Goal: Task Accomplishment & Management: Use online tool/utility

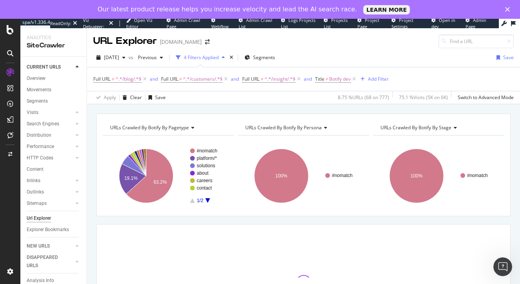
click at [508, 8] on icon "Close" at bounding box center [507, 9] width 5 height 5
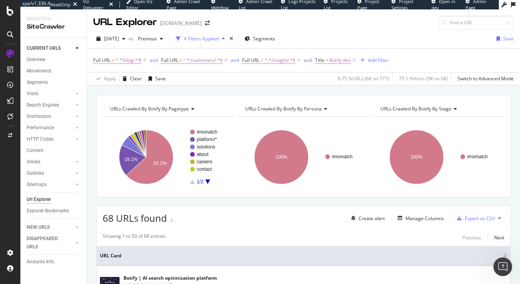
click at [15, 20] on div at bounding box center [10, 142] width 20 height 284
click at [12, 14] on icon at bounding box center [10, 10] width 7 height 9
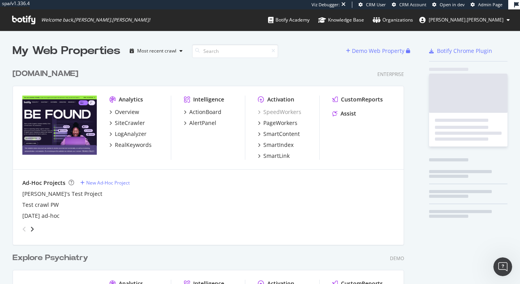
scroll to position [321, 398]
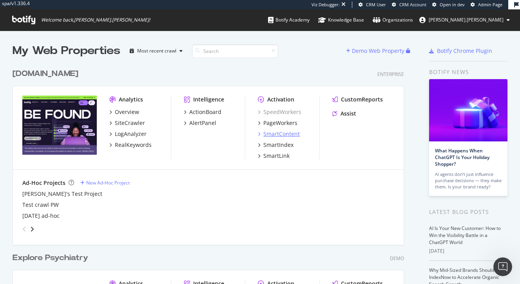
click at [271, 134] on div "SmartContent" at bounding box center [281, 134] width 36 height 8
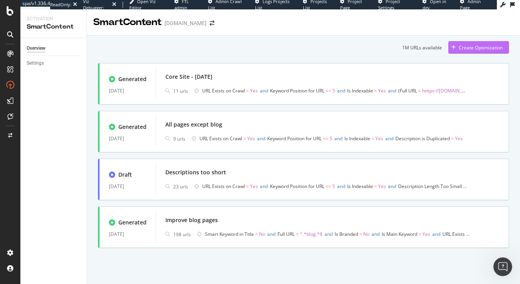
click at [480, 46] on div "Create Optimization" at bounding box center [481, 47] width 44 height 7
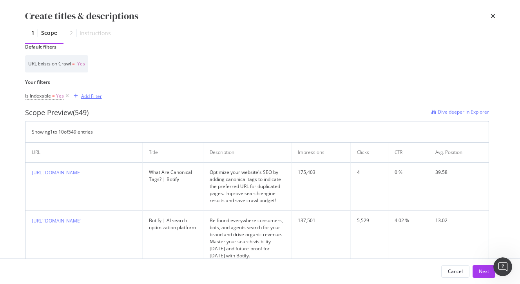
scroll to position [205, 0]
type input "Meta titles and description optimization"
click at [56, 92] on span "Yes" at bounding box center [60, 94] width 8 height 11
click at [75, 83] on div "Is Indexable = Yes Add Filter" at bounding box center [63, 95] width 77 height 24
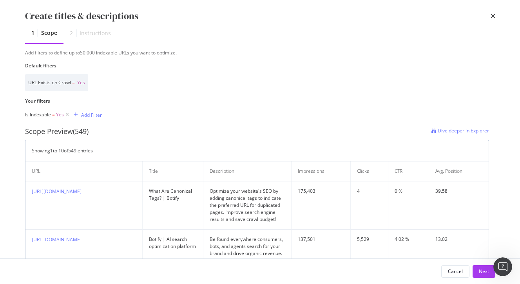
scroll to position [184, 0]
click at [85, 114] on div "Add Filter" at bounding box center [91, 116] width 21 height 7
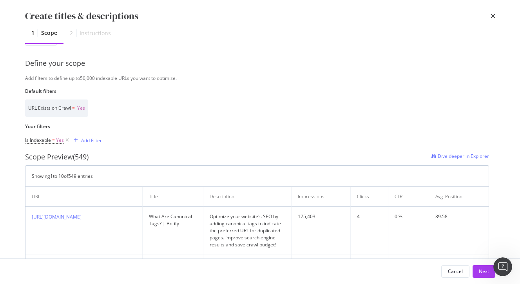
scroll to position [160, 0]
click at [84, 137] on div "Add Filter" at bounding box center [91, 140] width 21 height 7
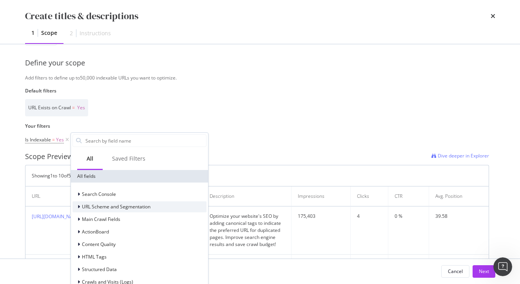
scroll to position [0, 0]
click at [121, 104] on div "URL Exists on Crawl = Yes" at bounding box center [257, 107] width 464 height 17
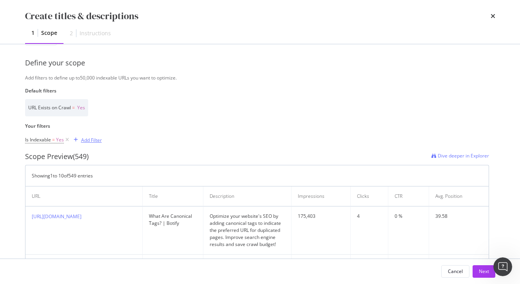
click at [78, 140] on div "modal" at bounding box center [76, 140] width 11 height 5
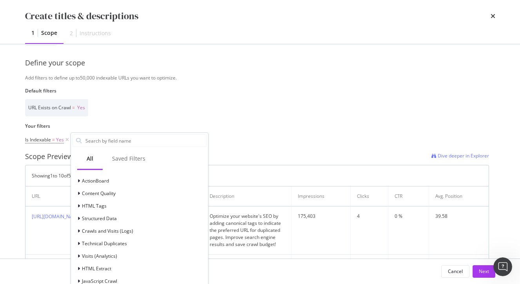
scroll to position [51, 0]
click at [242, 143] on div "Is Indexable = Yes Add Filter All Saved Filters All fields Search Console URL S…" at bounding box center [257, 139] width 464 height 11
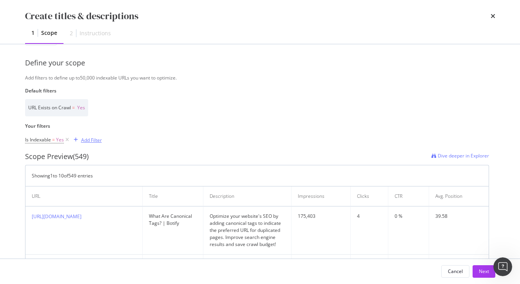
click at [90, 136] on div "Add Filter" at bounding box center [86, 140] width 31 height 9
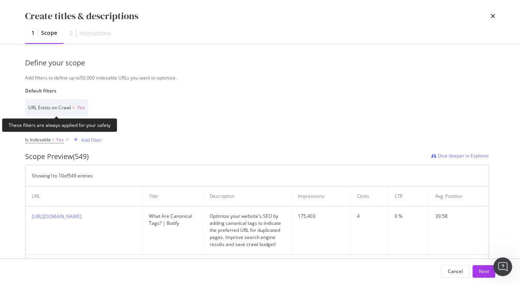
click at [88, 110] on div "URL Exists on Crawl = Yes" at bounding box center [56, 107] width 63 height 17
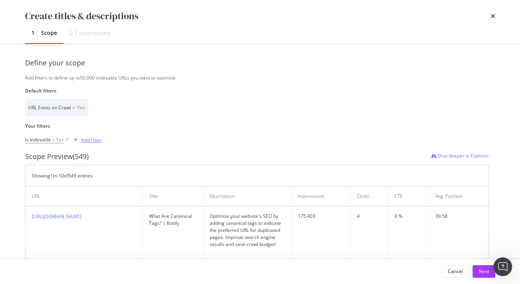
click at [87, 138] on div "Add Filter" at bounding box center [91, 140] width 21 height 7
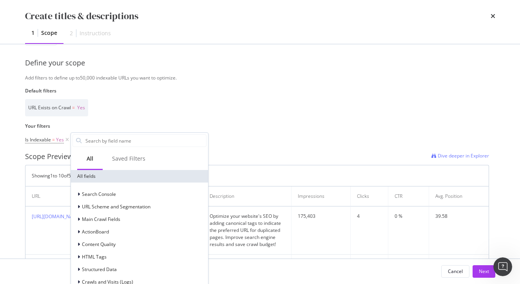
scroll to position [0, 0]
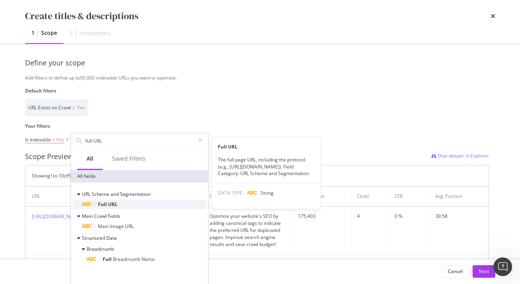
type input "full URL"
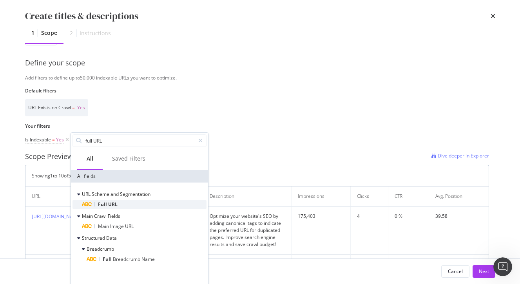
click at [141, 205] on div "Full URL" at bounding box center [144, 204] width 125 height 9
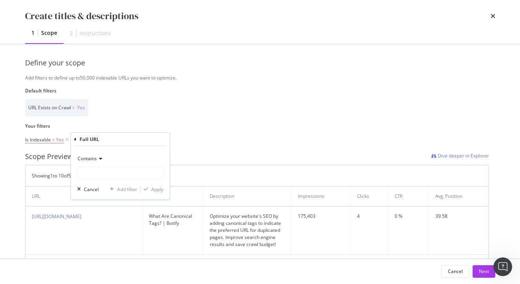
click at [102, 156] on icon "modal" at bounding box center [99, 158] width 5 height 5
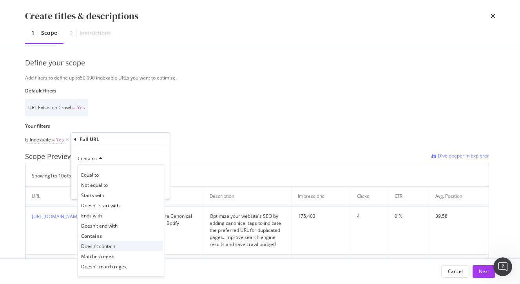
click at [103, 248] on span "Doesn't contain" at bounding box center [98, 246] width 34 height 7
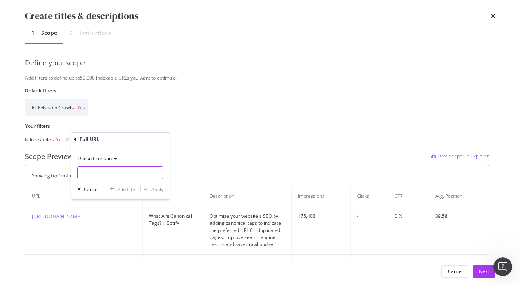
click at [110, 172] on input "Name" at bounding box center [120, 173] width 85 height 13
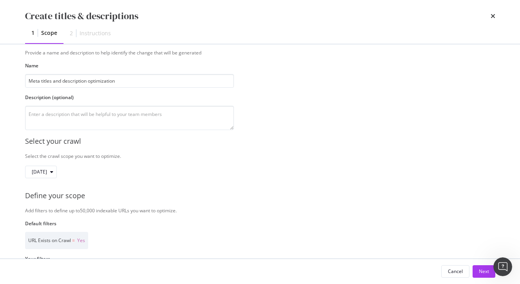
scroll to position [27, 0]
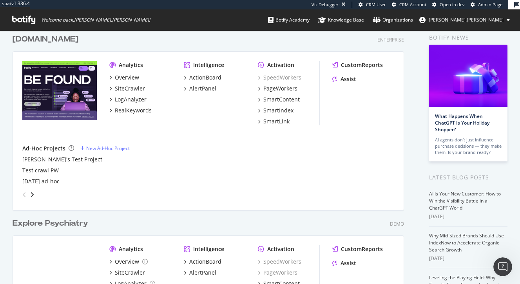
scroll to position [36, 0]
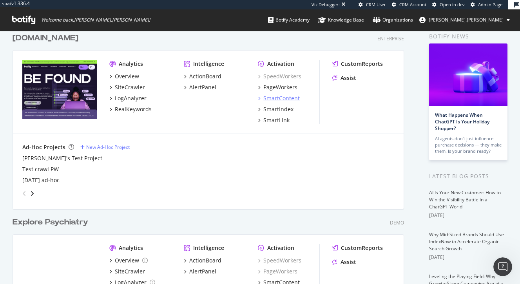
click at [279, 100] on div "SmartContent" at bounding box center [281, 98] width 36 height 8
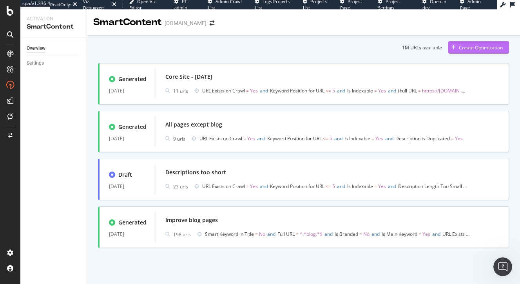
click at [478, 44] on div "Create Optimization" at bounding box center [475, 48] width 54 height 12
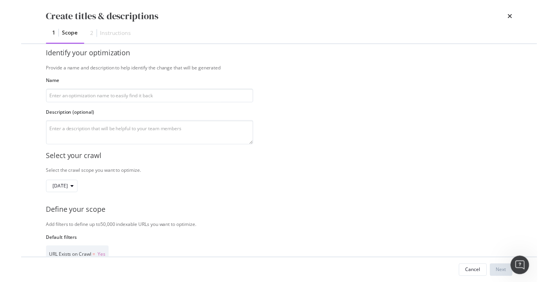
scroll to position [13, 0]
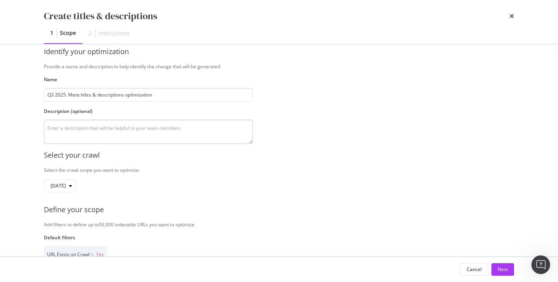
type input "Q3 2025. Meta titles & descriptions optimization"
click at [164, 131] on textarea "modal" at bounding box center [148, 132] width 209 height 24
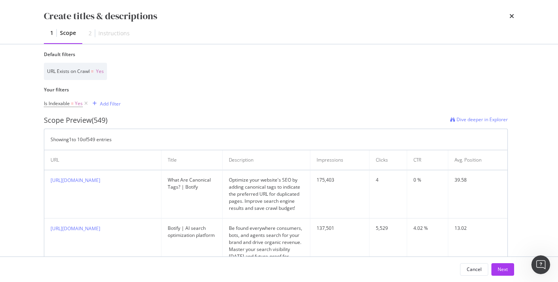
scroll to position [199, 0]
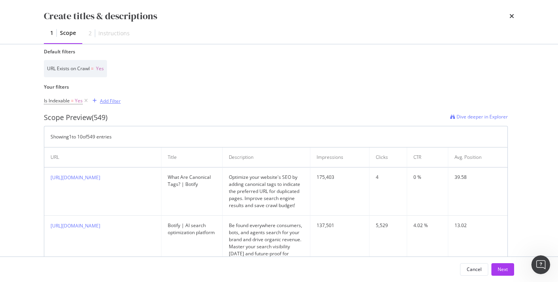
type textarea "Optimizing meta titles and descriptions for the website"
click at [104, 99] on div "Add Filter" at bounding box center [110, 101] width 21 height 7
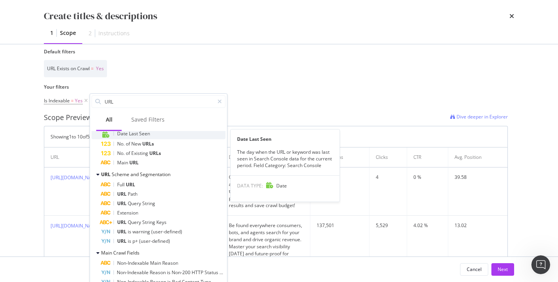
scroll to position [177, 0]
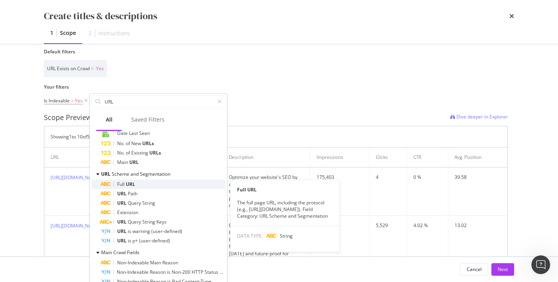
type input "URL"
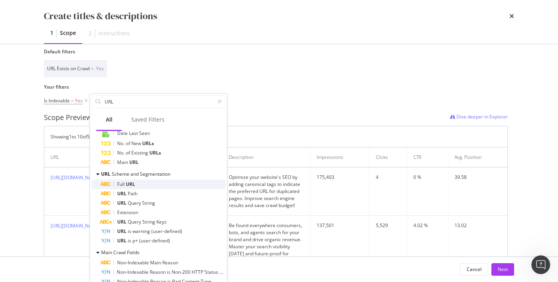
click at [143, 184] on div "Full URL" at bounding box center [163, 183] width 125 height 9
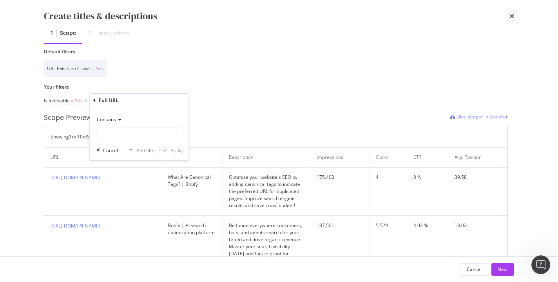
click at [113, 118] on span "Contains" at bounding box center [106, 119] width 19 height 7
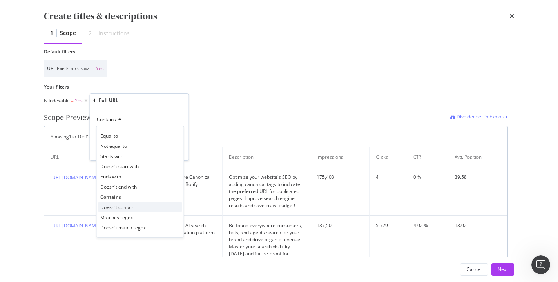
click at [131, 205] on span "Doesn't contain" at bounding box center [117, 207] width 34 height 7
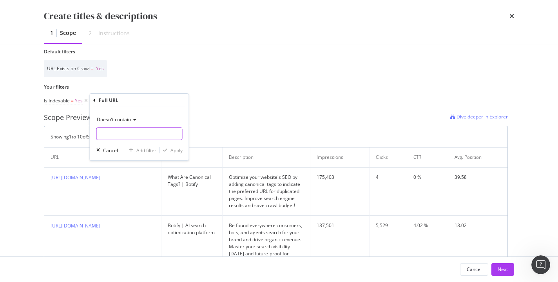
click at [128, 132] on input "Name" at bounding box center [139, 133] width 85 height 13
type input "/blog/"
click at [171, 153] on button "Apply" at bounding box center [171, 150] width 23 height 8
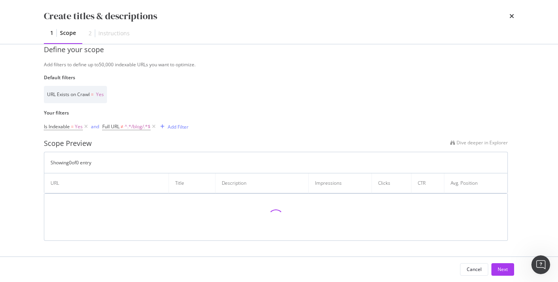
scroll to position [172, 0]
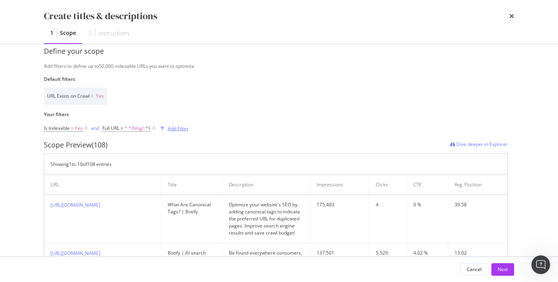
click at [173, 127] on div "Add Filter" at bounding box center [178, 128] width 21 height 7
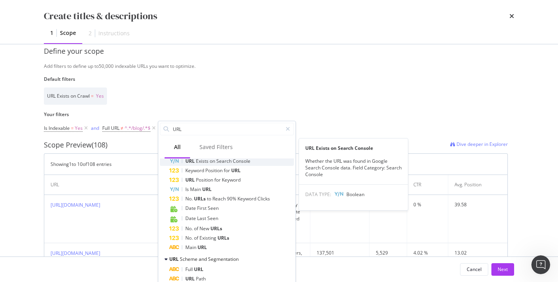
scroll to position [145, 0]
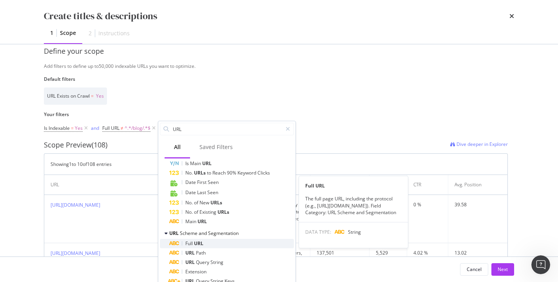
click at [204, 242] on div "Full URL" at bounding box center [231, 243] width 125 height 9
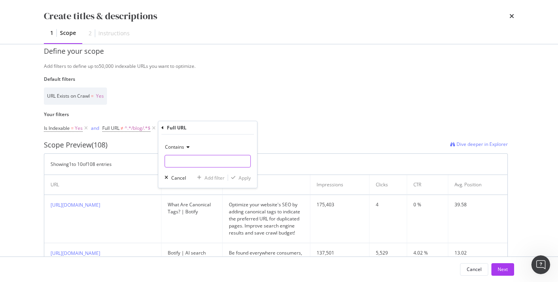
click at [199, 163] on input "Name" at bounding box center [207, 161] width 85 height 13
click at [184, 144] on span "Contains" at bounding box center [174, 146] width 19 height 7
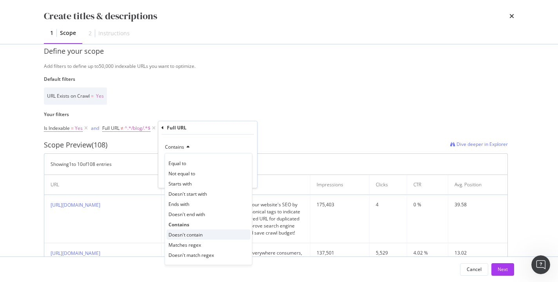
click at [179, 233] on span "Doesn't contain" at bounding box center [186, 234] width 34 height 7
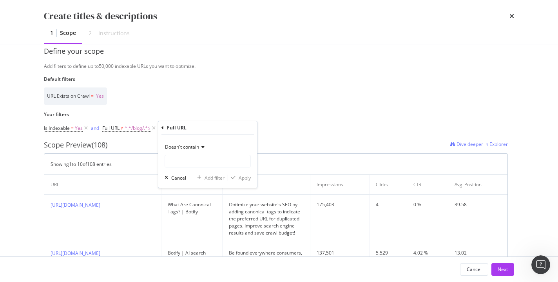
click at [186, 154] on div "Doesn't contain" at bounding box center [208, 154] width 86 height 27
click at [185, 160] on input "Name" at bounding box center [207, 161] width 85 height 13
type input "/customers/"
click at [243, 174] on div "Apply" at bounding box center [245, 177] width 12 height 7
click at [258, 125] on div "Add Filter" at bounding box center [259, 128] width 21 height 7
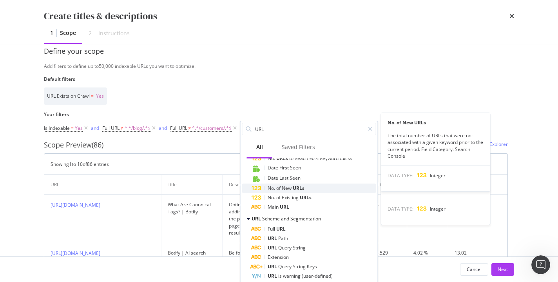
scroll to position [161, 0]
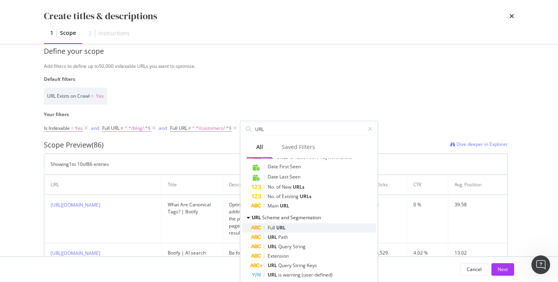
click at [285, 227] on span "URL" at bounding box center [280, 227] width 9 height 7
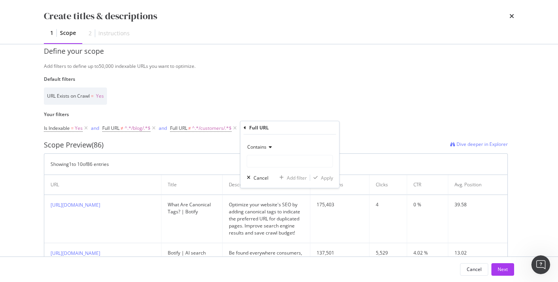
click at [265, 149] on span "Contains" at bounding box center [256, 146] width 19 height 7
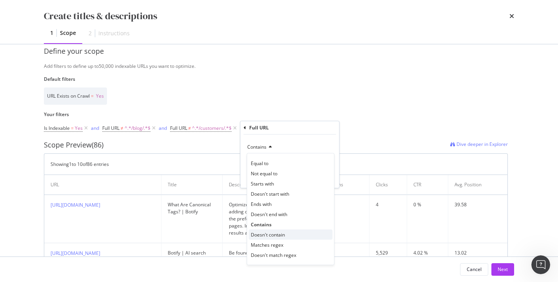
click at [268, 231] on span "Doesn't contain" at bounding box center [268, 234] width 34 height 7
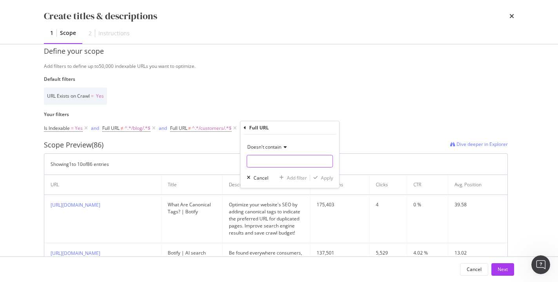
click at [267, 165] on input "Name" at bounding box center [289, 161] width 85 height 13
type input "/insights/"
click at [321, 173] on div "Doesn't contain /insights/ Cancel Add filter Apply" at bounding box center [290, 160] width 99 height 53
click at [321, 174] on div "Apply" at bounding box center [327, 177] width 12 height 7
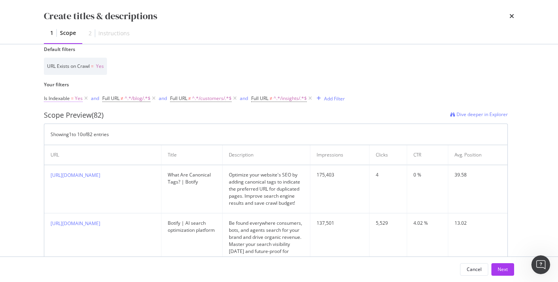
scroll to position [199, 0]
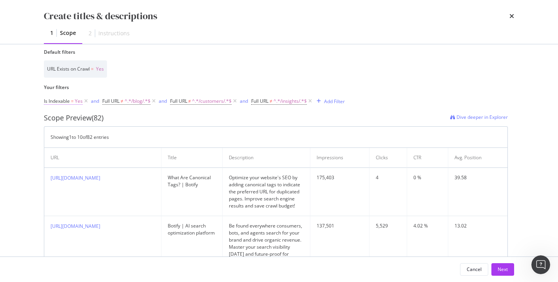
click at [75, 100] on span "Yes" at bounding box center [79, 101] width 8 height 11
click at [62, 118] on icon "modal" at bounding box center [61, 118] width 5 height 5
click at [126, 69] on div "URL Exists on Crawl = Yes" at bounding box center [276, 68] width 464 height 17
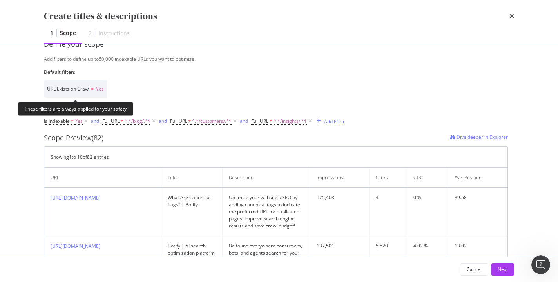
scroll to position [176, 0]
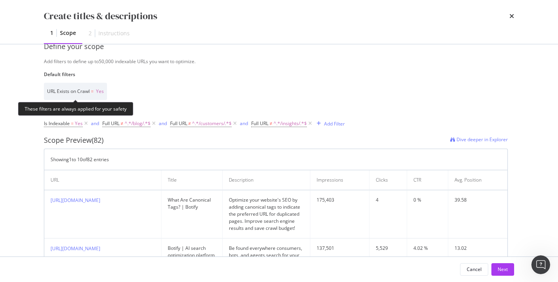
click at [84, 92] on span "URL Exists on Crawl" at bounding box center [68, 91] width 43 height 7
click at [101, 88] on span "Yes" at bounding box center [100, 91] width 8 height 7
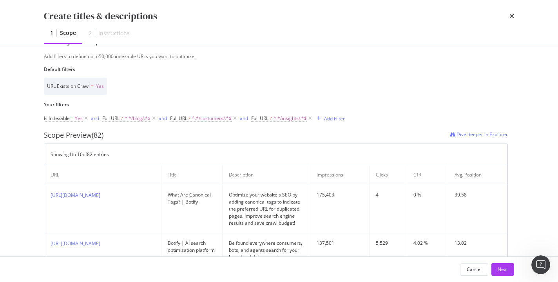
scroll to position [181, 0]
click at [237, 120] on icon "modal" at bounding box center [235, 119] width 7 height 8
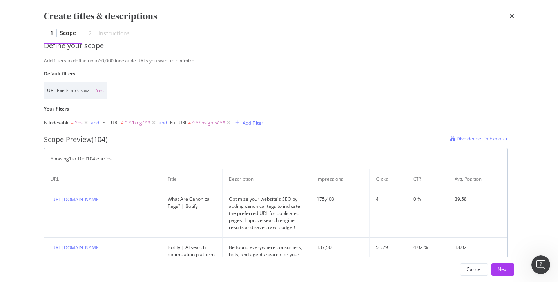
scroll to position [178, 0]
click at [230, 121] on icon "modal" at bounding box center [228, 122] width 7 height 8
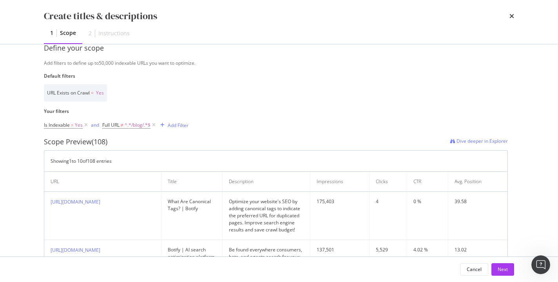
scroll to position [172, 0]
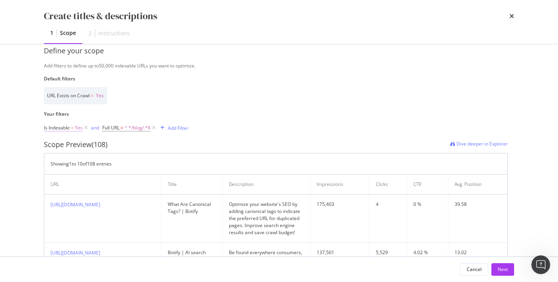
click at [80, 125] on span "Yes" at bounding box center [79, 127] width 8 height 11
click at [62, 145] on icon "modal" at bounding box center [61, 145] width 5 height 5
click at [108, 97] on div "URL Exists on Crawl = Yes" at bounding box center [276, 95] width 464 height 17
click at [176, 125] on div "Add Filter" at bounding box center [178, 128] width 21 height 7
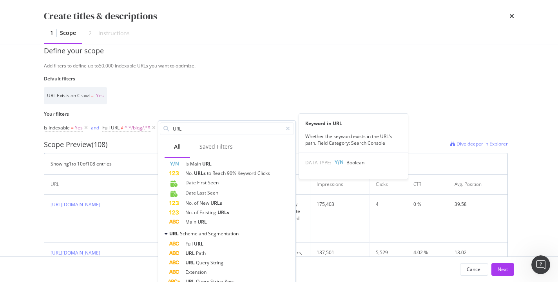
scroll to position [146, 0]
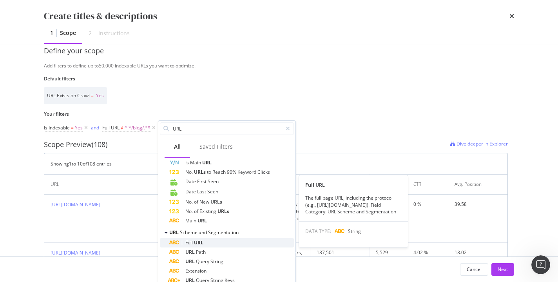
click at [195, 241] on span "URL" at bounding box center [198, 242] width 9 height 7
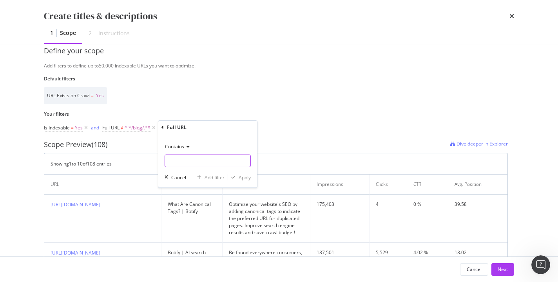
click at [201, 163] on input "Name" at bounding box center [207, 160] width 85 height 13
type input "/customers/"
click at [250, 173] on button "Apply" at bounding box center [239, 177] width 23 height 8
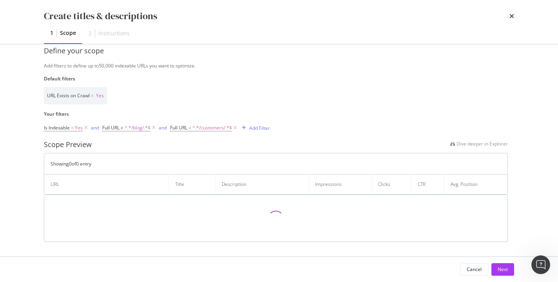
scroll to position [172, 0]
click at [252, 126] on div "Add Filter" at bounding box center [259, 128] width 21 height 7
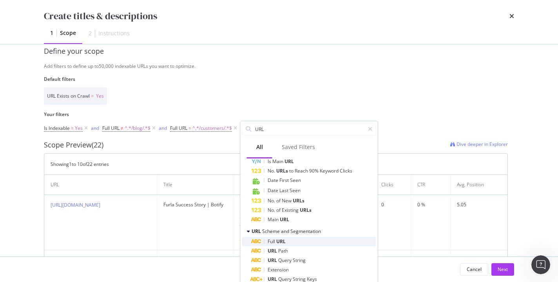
scroll to position [149, 0]
click at [279, 240] on span "URL" at bounding box center [280, 239] width 9 height 7
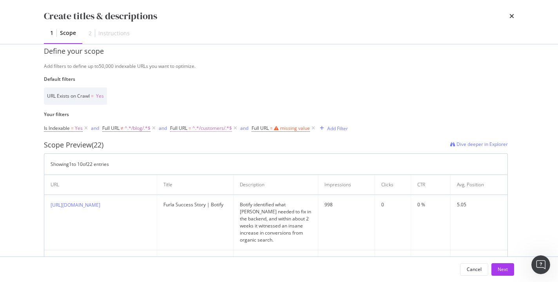
click at [211, 125] on span "^.*/customers/.*$" at bounding box center [212, 128] width 40 height 11
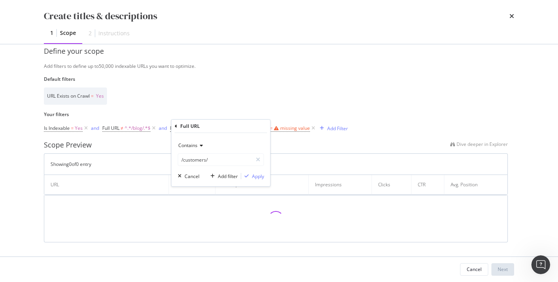
click at [196, 145] on span "Contains" at bounding box center [187, 145] width 19 height 7
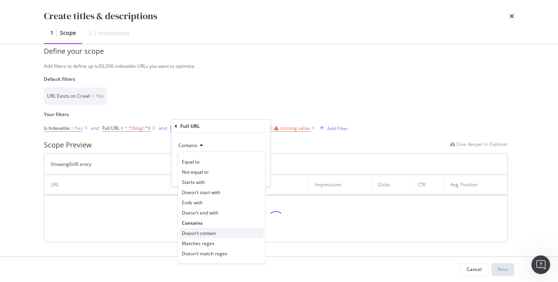
click at [196, 235] on span "Doesn't contain" at bounding box center [199, 233] width 34 height 7
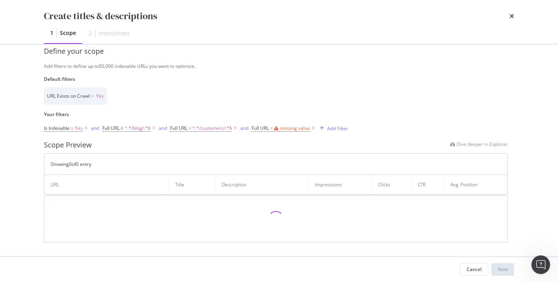
click at [247, 101] on div "URL Exists on Crawl = Yes" at bounding box center [276, 95] width 464 height 17
click at [277, 127] on icon "modal" at bounding box center [276, 128] width 5 height 5
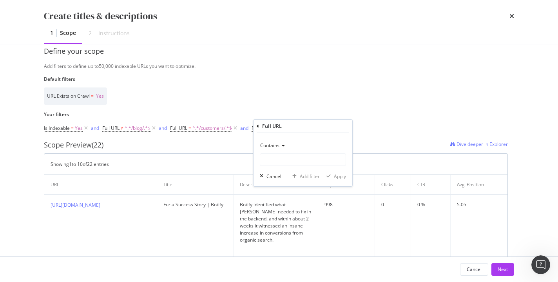
click at [280, 146] on icon "modal" at bounding box center [281, 145] width 5 height 5
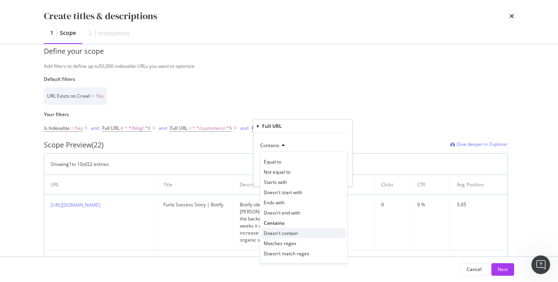
click at [278, 232] on span "Doesn't contain" at bounding box center [281, 233] width 34 height 7
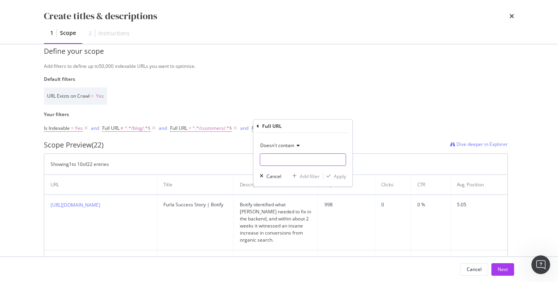
click at [296, 156] on input "Name" at bounding box center [302, 159] width 85 height 13
type input "/insights/"
click at [335, 173] on div "Apply" at bounding box center [340, 176] width 12 height 7
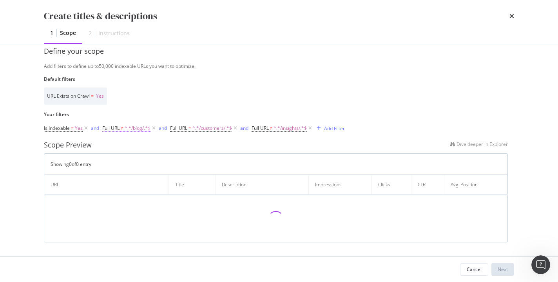
click at [114, 126] on span "Full URL" at bounding box center [110, 128] width 17 height 7
click at [114, 126] on div "Full URL" at bounding box center [122, 126] width 20 height 7
click at [197, 102] on div "URL Exists on Crawl = Yes" at bounding box center [276, 95] width 464 height 17
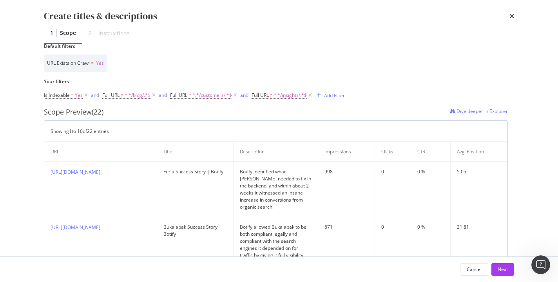
scroll to position [204, 0]
click at [238, 94] on icon "modal" at bounding box center [235, 96] width 7 height 8
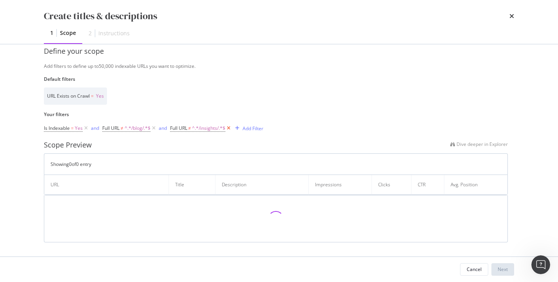
click at [232, 127] on icon "modal" at bounding box center [228, 128] width 7 height 8
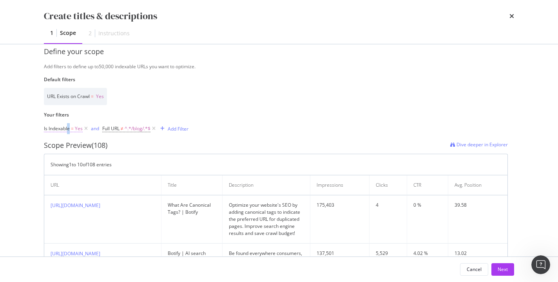
click at [70, 128] on span "Is Indexable" at bounding box center [57, 128] width 26 height 7
click at [62, 146] on icon "modal" at bounding box center [61, 145] width 5 height 5
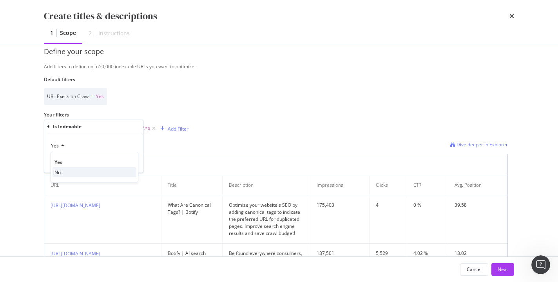
click at [63, 172] on div "No" at bounding box center [95, 172] width 84 height 10
click at [168, 112] on label "Your filters" at bounding box center [276, 114] width 464 height 7
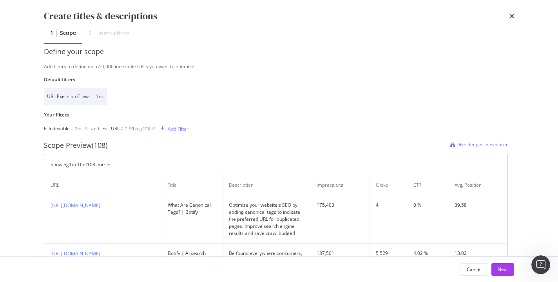
click at [79, 127] on span "Yes" at bounding box center [79, 128] width 8 height 11
click at [63, 148] on div "Yes" at bounding box center [94, 146] width 86 height 13
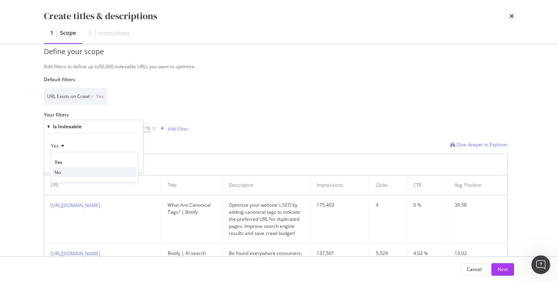
click at [63, 172] on div "No" at bounding box center [95, 172] width 84 height 10
click at [134, 163] on div "Apply" at bounding box center [131, 162] width 12 height 7
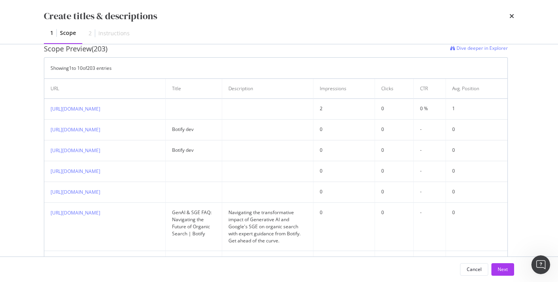
scroll to position [87, 0]
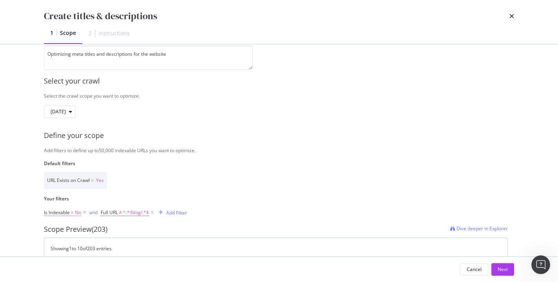
click at [73, 209] on span "=" at bounding box center [72, 212] width 3 height 7
click at [58, 229] on icon "modal" at bounding box center [59, 229] width 5 height 5
click at [61, 247] on span "Yes" at bounding box center [58, 246] width 8 height 7
click at [134, 243] on div "Apply" at bounding box center [131, 246] width 12 height 7
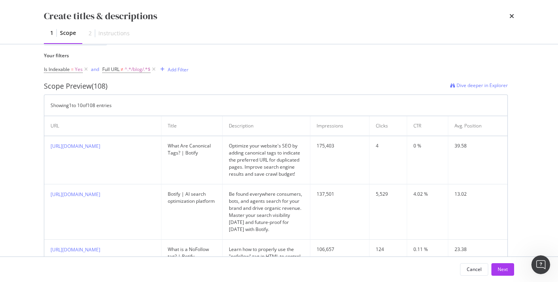
scroll to position [221, 0]
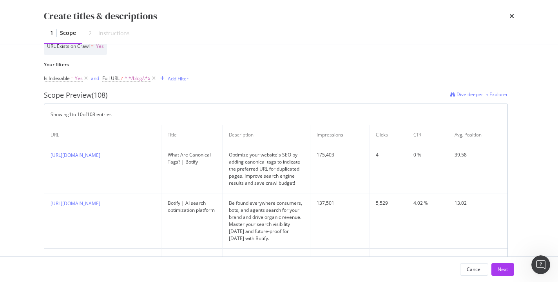
click at [112, 0] on div "Create titles & descriptions 1 Scope 2 Instructions" at bounding box center [279, 22] width 502 height 44
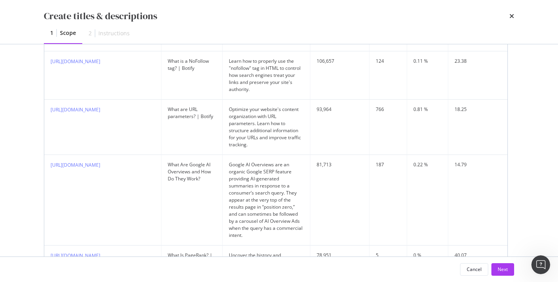
scroll to position [452, 0]
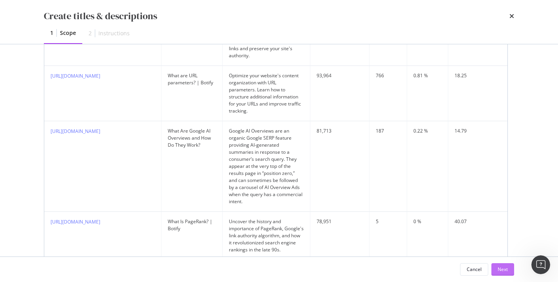
click at [501, 266] on div "Next" at bounding box center [503, 269] width 10 height 7
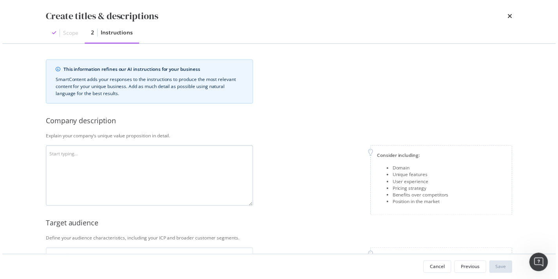
scroll to position [0, 0]
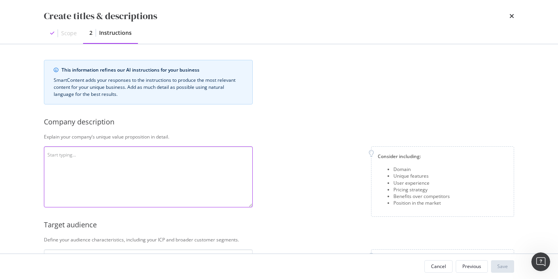
click at [176, 166] on textarea "modal" at bounding box center [148, 177] width 209 height 61
paste textarea "Botify is the leading agentic AI platform for online visibility, helping brands…"
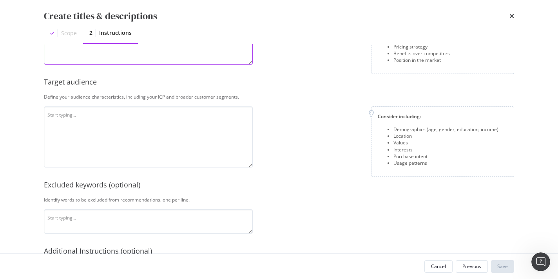
scroll to position [143, 0]
type textarea "Botify is the leading agentic AI platform for online visibility, helping brands…"
click at [120, 125] on textarea "modal" at bounding box center [148, 136] width 209 height 61
paste textarea "E-commerce and retailers with 100M+ in revenue, SEO Managers, Digital Marketing…"
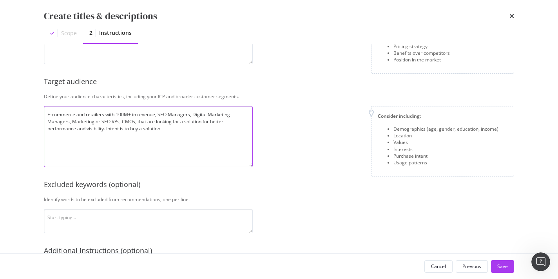
click at [158, 112] on textarea "E-commerce and retailers with 100M+ in revenue, SEO Managers, Digital Marketing…" at bounding box center [148, 136] width 209 height 61
drag, startPoint x: 203, startPoint y: 120, endPoint x: 163, endPoint y: 120, distance: 40.4
click at [163, 120] on textarea "E-commerce and retailers with 100M+ in revenue ICP: SEO Managers, Digital Marke…" at bounding box center [148, 136] width 209 height 61
click at [206, 123] on textarea "E-commerce and retailers with 100M+ in revenue ICP: SEO Managers, Digital Marke…" at bounding box center [148, 136] width 209 height 61
click at [243, 127] on textarea "E-commerce and retailers with 100M+ in revenue ICP: SEO Managers, Digital Marke…" at bounding box center [148, 136] width 209 height 61
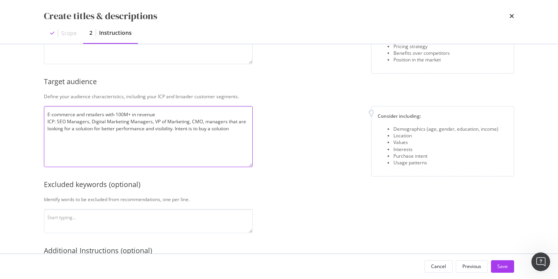
drag, startPoint x: 118, startPoint y: 129, endPoint x: 104, endPoint y: 129, distance: 13.3
click at [104, 129] on textarea "E-commerce and retailers with 100M+ in revenue ICP: SEO Managers, Digital Marke…" at bounding box center [148, 136] width 209 height 61
drag, startPoint x: 237, startPoint y: 127, endPoint x: 187, endPoint y: 127, distance: 49.8
click at [187, 127] on textarea "E-commerce and retailers with 100M+ in revenue ICP: SEO Managers, Digital Marke…" at bounding box center [148, 136] width 209 height 61
click at [51, 113] on textarea "E-commerce and retailers with 100M+ in revenue ICP: SEO Managers, Digital Marke…" at bounding box center [148, 136] width 209 height 61
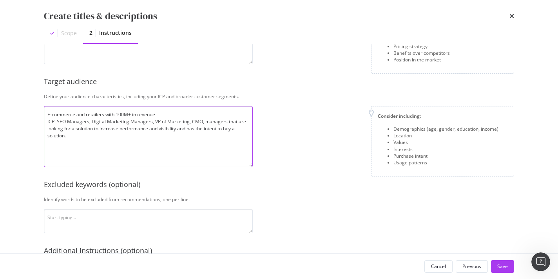
click at [48, 113] on textarea "E-commerce and retailers with 100M+ in revenue ICP: SEO Managers, Digital Marke…" at bounding box center [148, 136] width 209 height 61
click at [172, 115] on textarea "Audience: E-commerce and retailers with 100M+ in revenue ICP: SEO Managers, Dig…" at bounding box center [148, 136] width 209 height 61
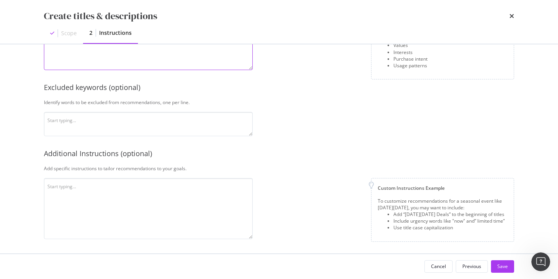
scroll to position [240, 0]
type textarea "Audience: E-commerce and retailers with 100M+ in revenue ICP: SEO Managers, Dig…"
click at [136, 192] on textarea "modal" at bounding box center [148, 209] width 209 height 61
paste textarea "Optimize for clicks"
type textarea "Optimize for clicks"
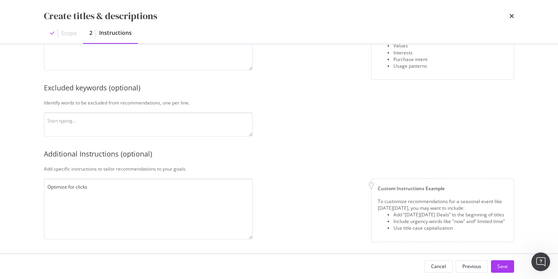
click at [264, 166] on div "Add specific instructions to tailor recommendations to your goals." at bounding box center [279, 169] width 470 height 7
click at [503, 265] on div "Save" at bounding box center [502, 266] width 11 height 7
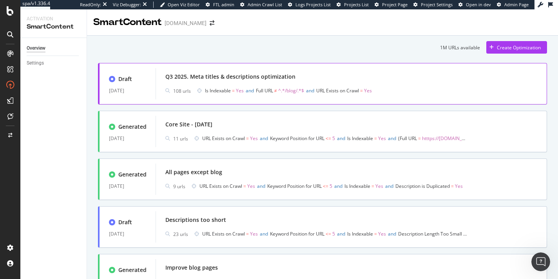
click at [182, 77] on div "Q3 2025. Meta titles & descriptions optimization" at bounding box center [230, 77] width 130 height 8
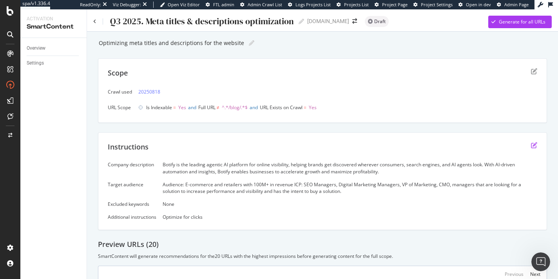
click at [520, 143] on icon "edit" at bounding box center [534, 145] width 6 height 6
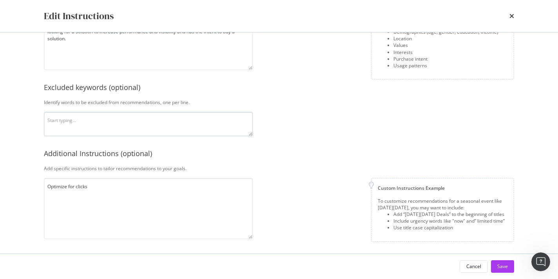
scroll to position [178, 0]
click at [140, 112] on textarea "modal" at bounding box center [148, 124] width 209 height 24
type textarea "SEO"
click at [511, 272] on button "Save" at bounding box center [502, 267] width 23 height 13
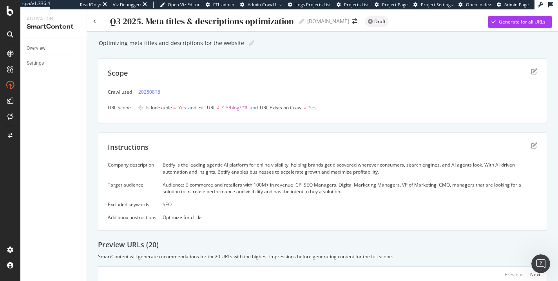
scroll to position [129, 0]
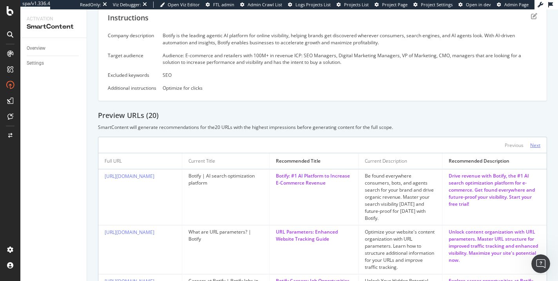
click at [520, 143] on div "Next" at bounding box center [535, 145] width 10 height 7
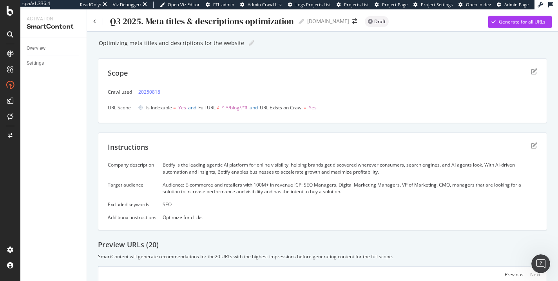
scroll to position [0, 0]
click at [505, 23] on div "Generate for all URLs" at bounding box center [522, 21] width 47 height 7
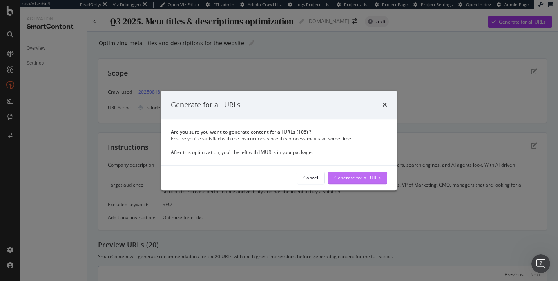
click at [355, 178] on div "Generate for all URLs" at bounding box center [357, 178] width 47 height 7
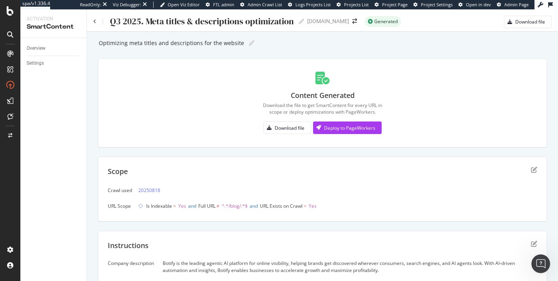
scroll to position [4, 0]
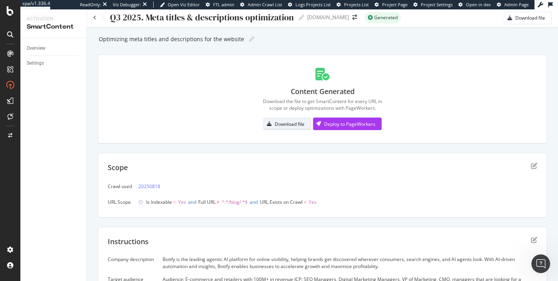
click at [293, 122] on div "Download file" at bounding box center [290, 124] width 30 height 7
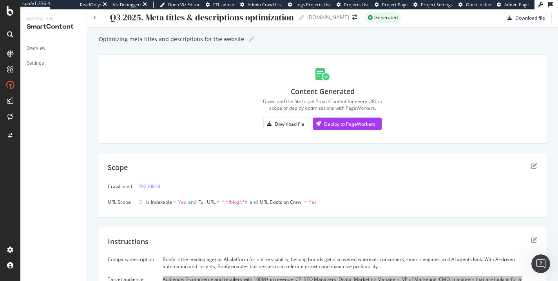
click at [460, 279] on div "Audience: E-commerce and retailers with 100M+ in revenue ICP: SEO Managers, Dig…" at bounding box center [350, 282] width 375 height 13
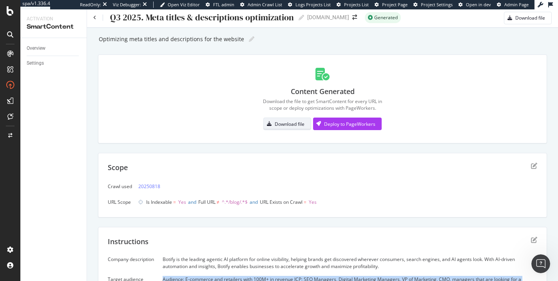
click at [290, 125] on div "Download file" at bounding box center [290, 124] width 30 height 7
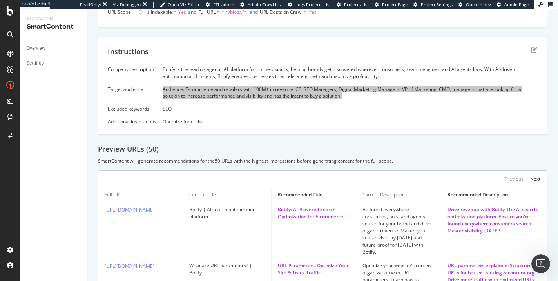
scroll to position [196, 0]
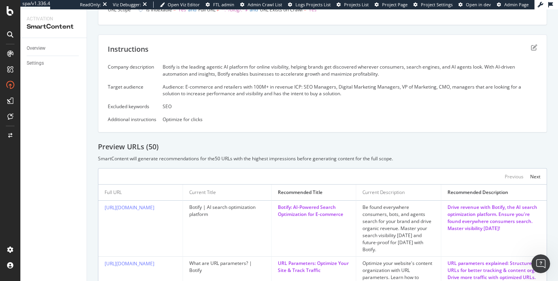
click at [204, 110] on div "Company description Botify is the leading agentic AI platform for online visibi…" at bounding box center [323, 92] width 430 height 59
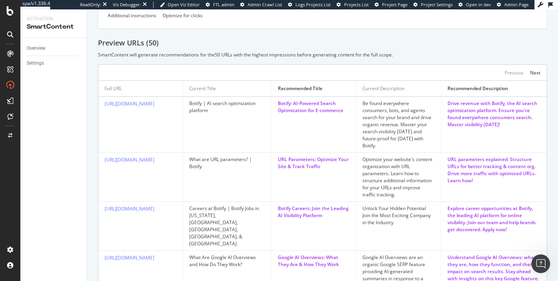
scroll to position [207, 0]
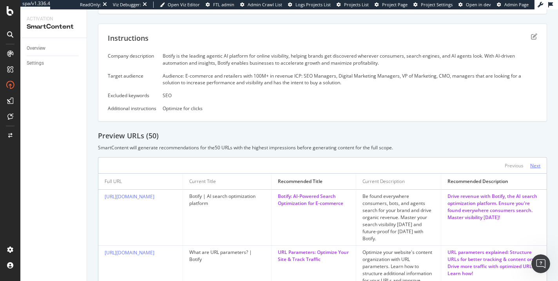
click at [520, 162] on div "Next" at bounding box center [535, 165] width 10 height 7
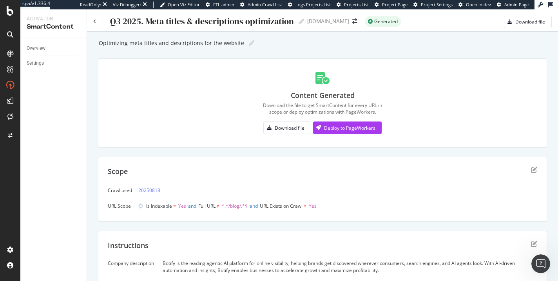
scroll to position [0, 0]
click at [300, 124] on div "Download file" at bounding box center [284, 127] width 41 height 11
click at [520, 22] on div "Download file" at bounding box center [530, 21] width 30 height 7
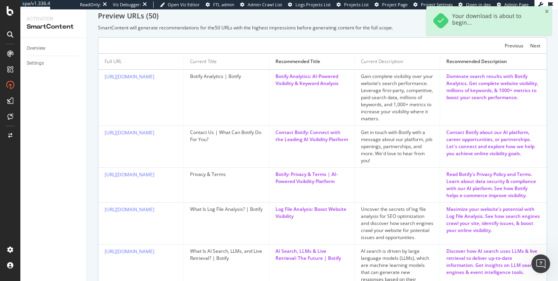
scroll to position [328, 0]
click at [520, 44] on div "Next" at bounding box center [535, 45] width 10 height 7
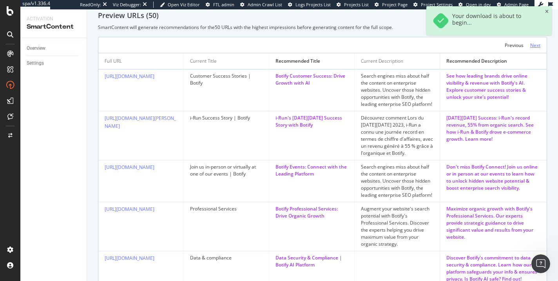
click at [520, 44] on div "Next" at bounding box center [535, 45] width 10 height 7
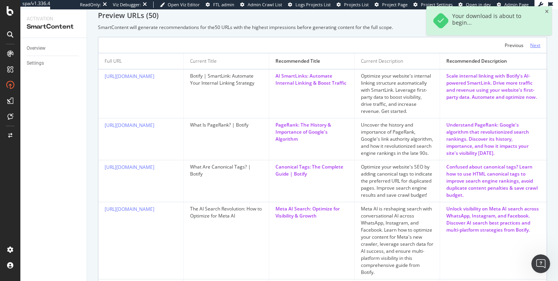
click at [520, 44] on div "Next" at bounding box center [535, 45] width 10 height 7
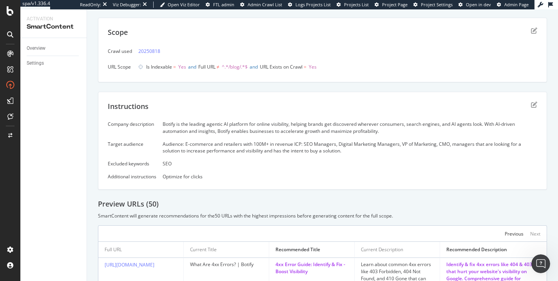
scroll to position [312, 0]
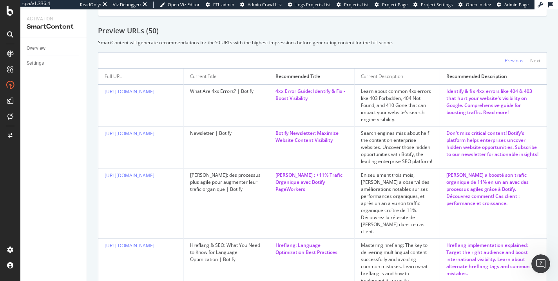
click at [512, 57] on div "Previous" at bounding box center [514, 60] width 19 height 7
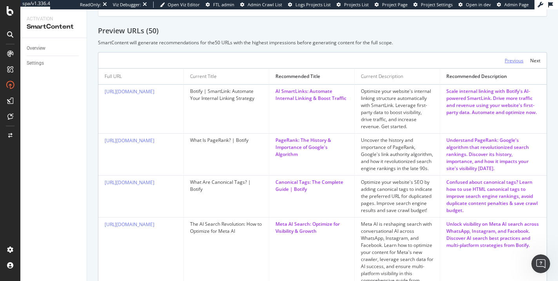
click at [512, 57] on div "Previous" at bounding box center [514, 60] width 19 height 7
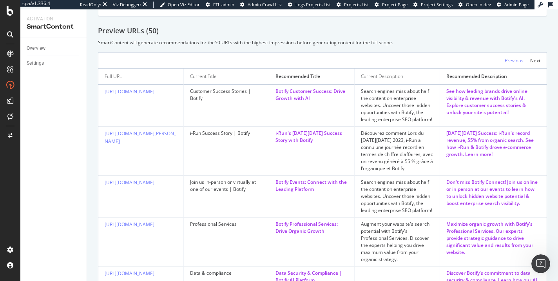
click at [512, 57] on div "Previous" at bounding box center [514, 60] width 19 height 7
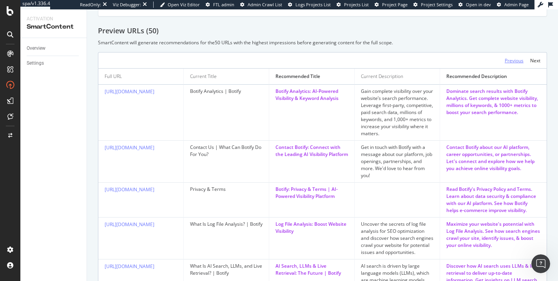
click at [512, 57] on div "Previous" at bounding box center [514, 60] width 19 height 7
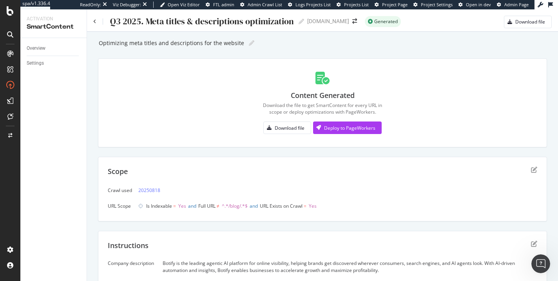
scroll to position [0, 0]
click at [520, 5] on icon at bounding box center [540, 4] width 5 height 5
click at [520, 5] on button at bounding box center [550, 5] width 13 height 12
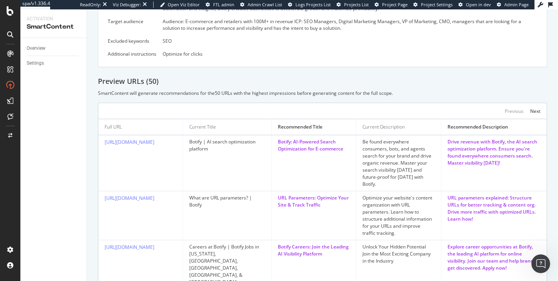
scroll to position [276, 0]
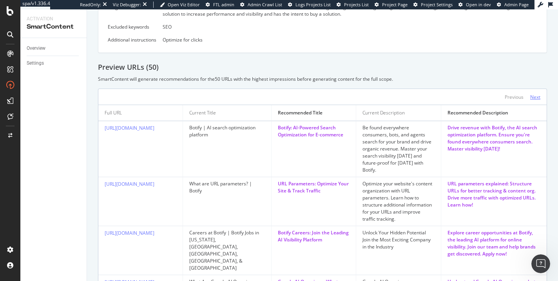
click at [520, 94] on div "Next" at bounding box center [535, 97] width 10 height 7
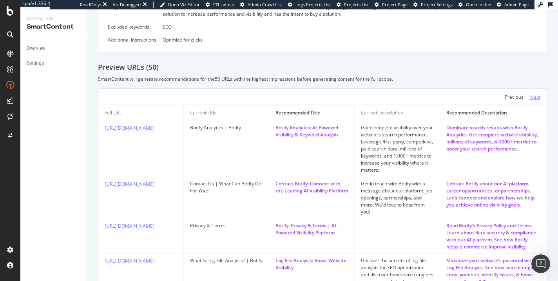
click at [520, 94] on div "Next" at bounding box center [535, 97] width 10 height 7
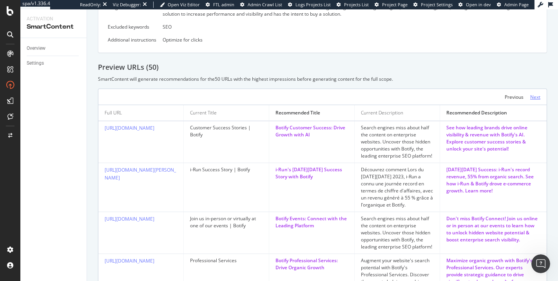
click at [520, 94] on div "Next" at bounding box center [535, 97] width 10 height 7
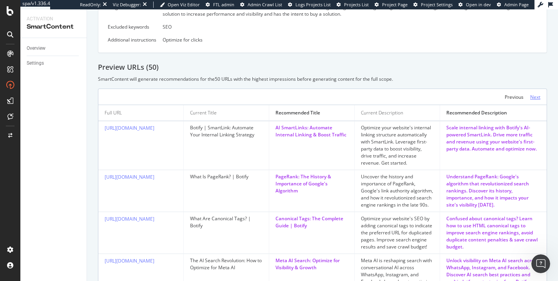
click at [520, 94] on div "Next" at bounding box center [535, 97] width 10 height 7
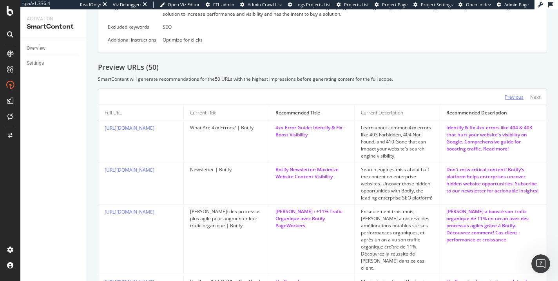
click at [513, 92] on div "Previous" at bounding box center [514, 96] width 19 height 9
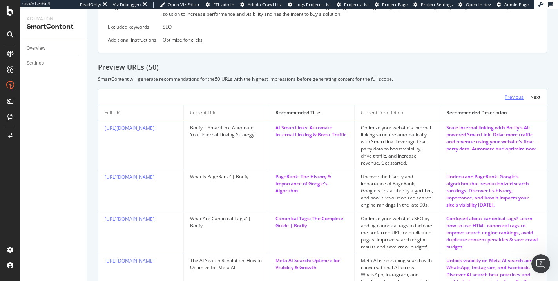
click at [513, 92] on div "Previous" at bounding box center [514, 96] width 19 height 9
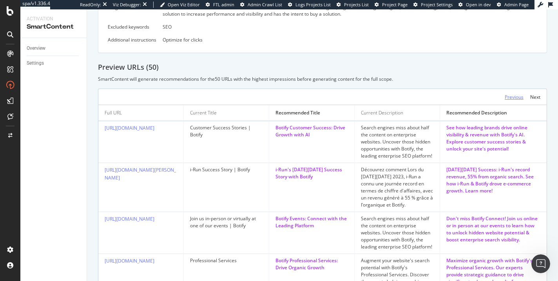
click at [513, 92] on div "Previous" at bounding box center [514, 96] width 19 height 9
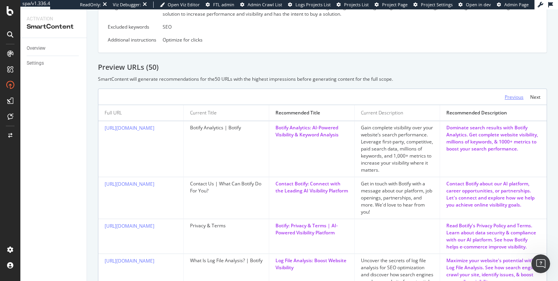
click at [513, 92] on div "Previous" at bounding box center [514, 96] width 19 height 9
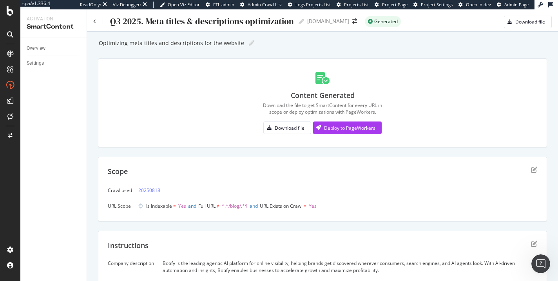
scroll to position [0, 0]
click at [97, 23] on div "Q3 2025. Meta titles & descriptions optimization Q3 2025. Meta titles & descrip…" at bounding box center [198, 22] width 211 height 12
click at [96, 23] on icon at bounding box center [94, 21] width 3 height 5
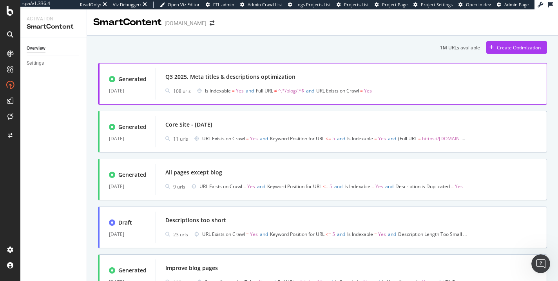
click at [192, 78] on div "Q3 2025. Meta titles & descriptions optimization" at bounding box center [230, 77] width 130 height 8
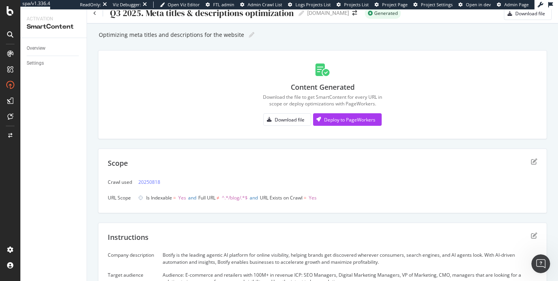
scroll to position [9, 0]
click at [324, 118] on div "button" at bounding box center [318, 118] width 11 height 5
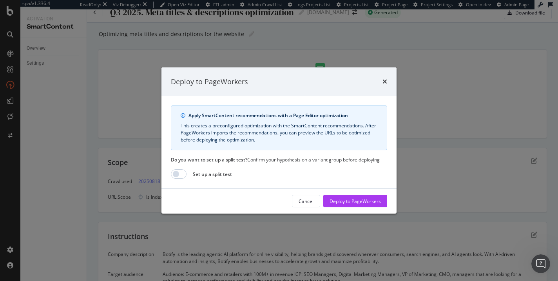
click at [385, 76] on div "Deploy to PageWorkers" at bounding box center [278, 81] width 235 height 29
click at [384, 81] on icon "times" at bounding box center [385, 81] width 5 height 6
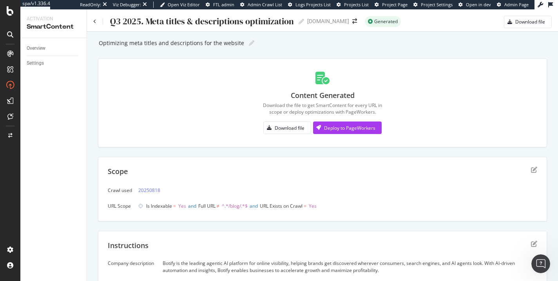
scroll to position [0, 0]
click at [509, 20] on icon "button" at bounding box center [510, 22] width 5 height 5
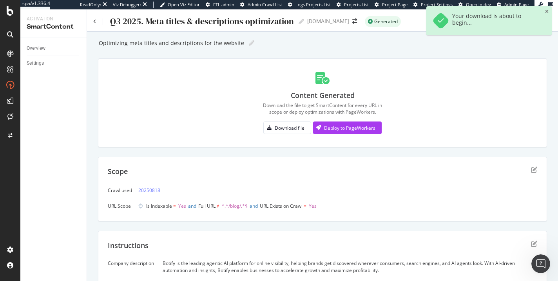
click at [499, 201] on div "Is Indexable = Yes and Full URL ≠ ^.*/blog/.*$ and URL Exists on Crawl = Yes" at bounding box center [337, 206] width 399 height 11
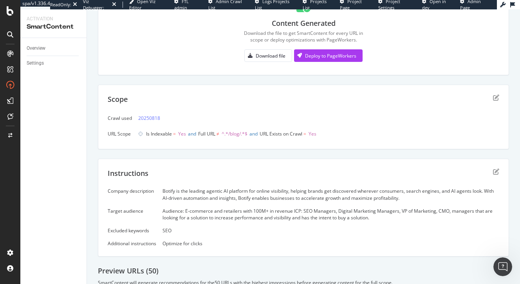
scroll to position [66, 0]
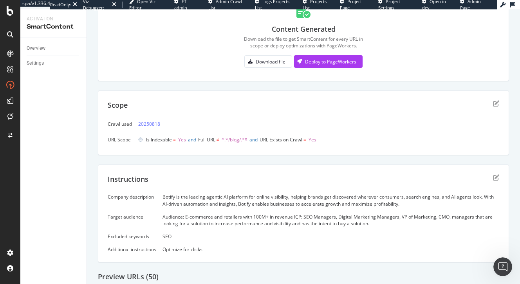
click at [118, 0] on div "ReadOnly: Viz Debugger: Open Viz Editor FTL admin Admin Crawl List Logs Project…" at bounding box center [273, 4] width 447 height 9
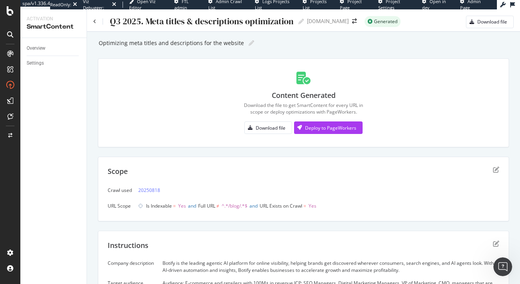
scroll to position [0, 0]
click at [261, 128] on div "Download file" at bounding box center [271, 128] width 30 height 7
